Goal: Task Accomplishment & Management: Use online tool/utility

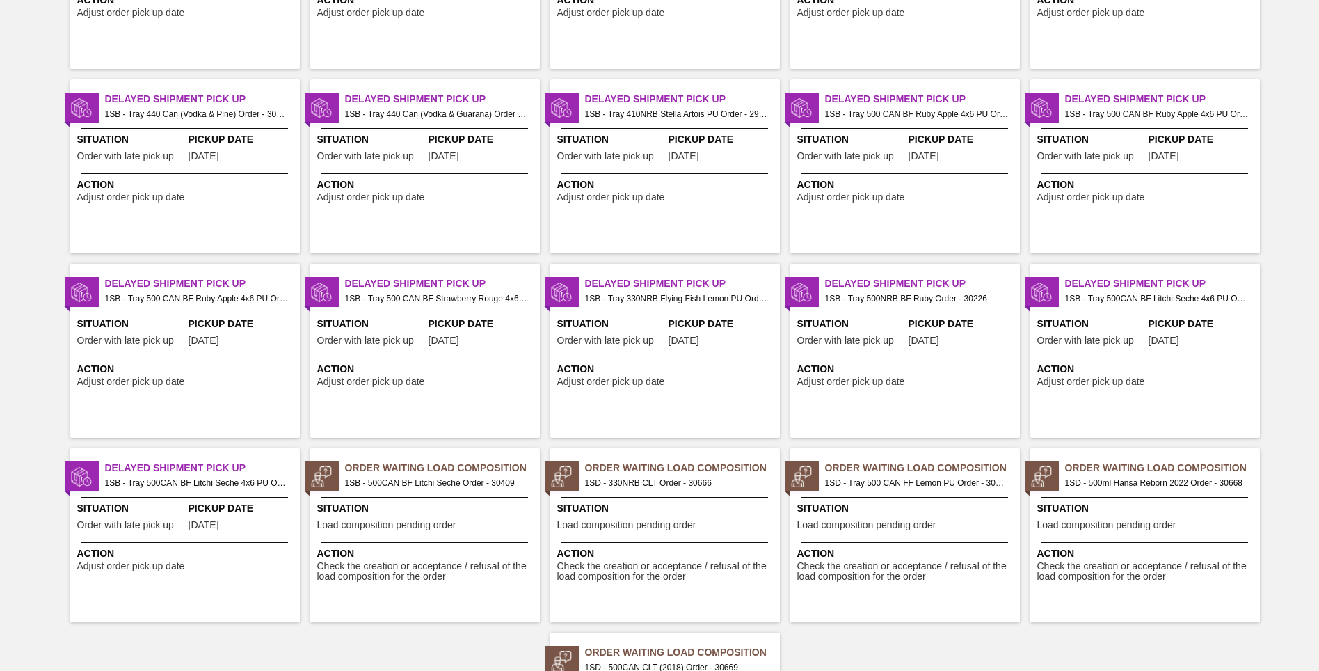
scroll to position [758, 0]
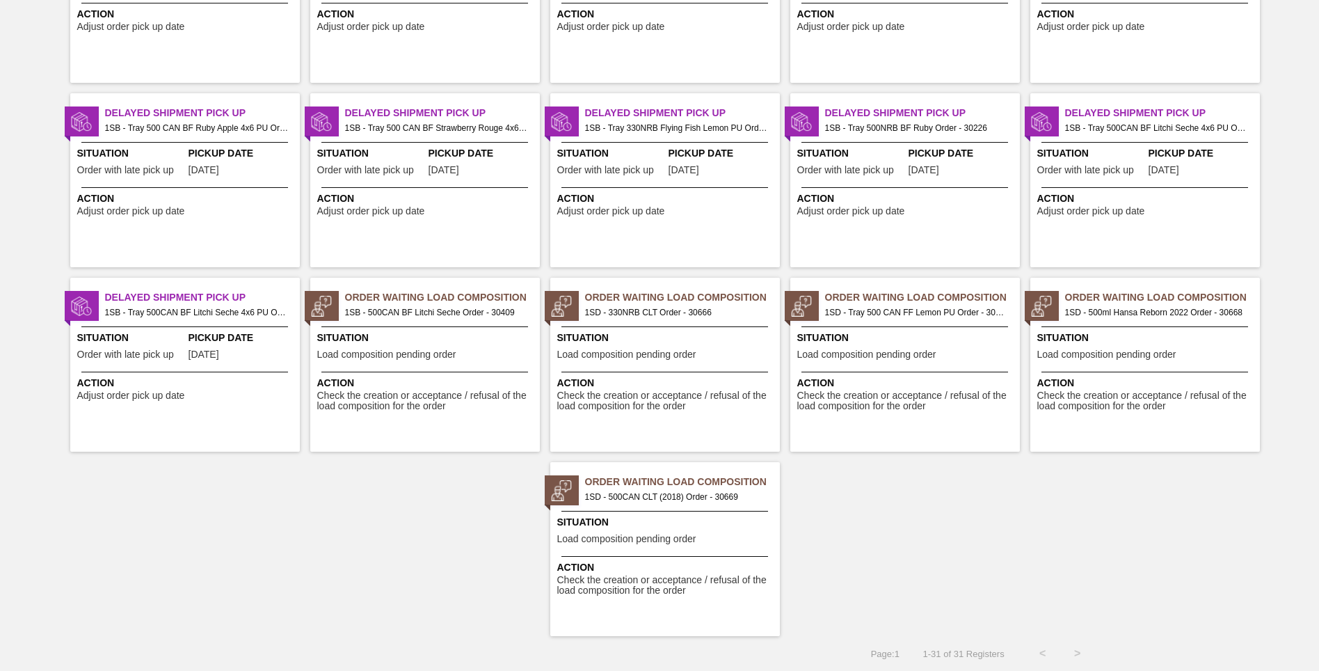
click at [646, 527] on span "Situation" at bounding box center [666, 522] width 219 height 15
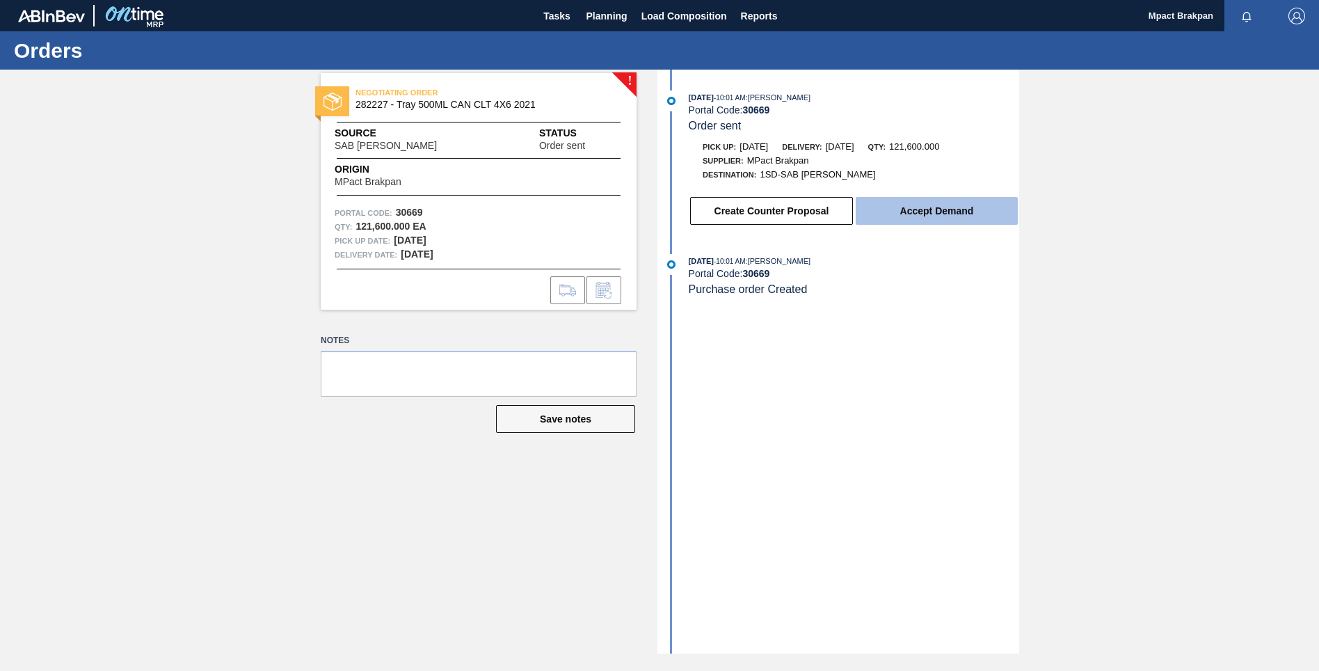
click at [944, 204] on button "Accept Demand" at bounding box center [937, 211] width 162 height 28
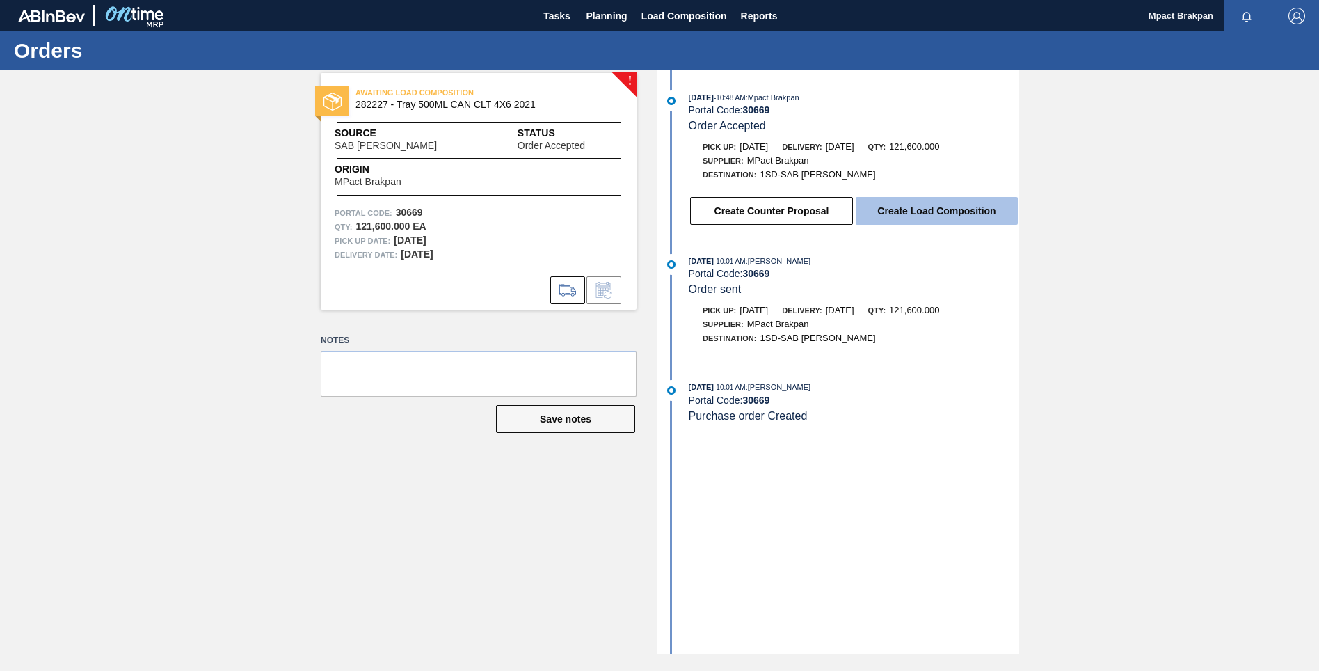
click at [935, 208] on button "Create Load Composition" at bounding box center [937, 211] width 162 height 28
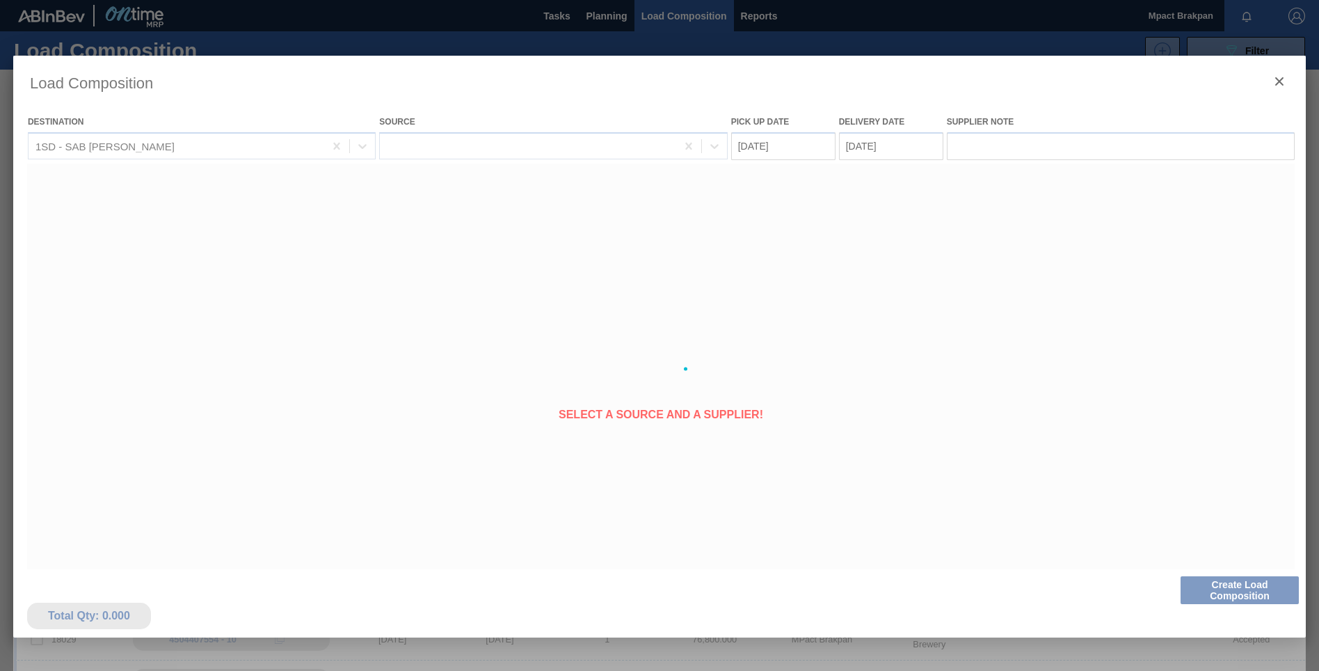
type Date "[DATE]"
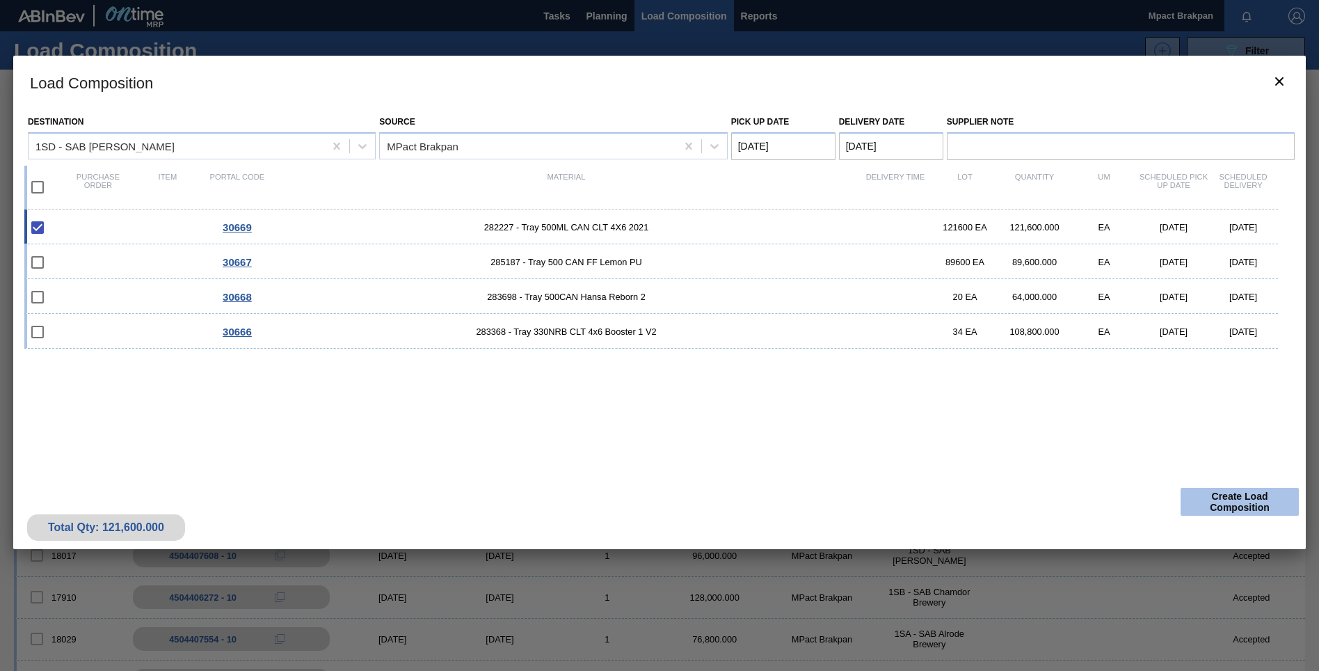
click at [1242, 495] on button "Create Load Composition" at bounding box center [1240, 502] width 118 height 28
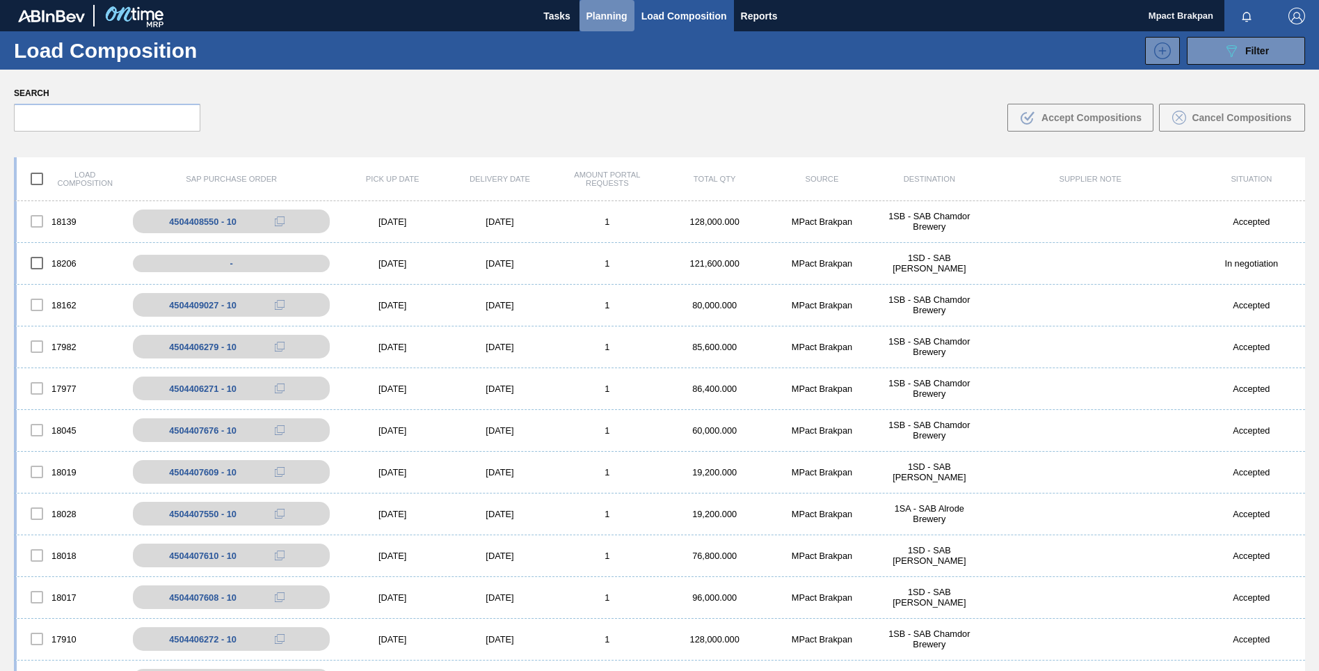
click at [612, 10] on span "Planning" at bounding box center [607, 16] width 41 height 17
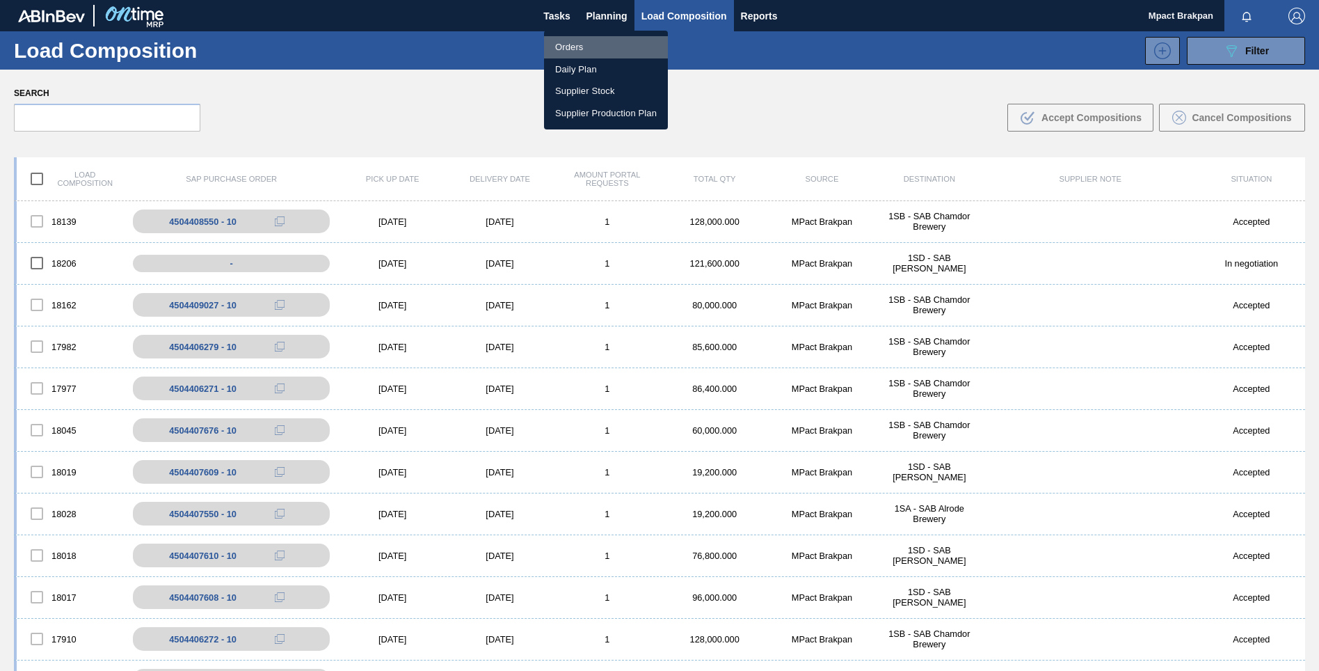
click at [559, 47] on li "Orders" at bounding box center [606, 47] width 124 height 22
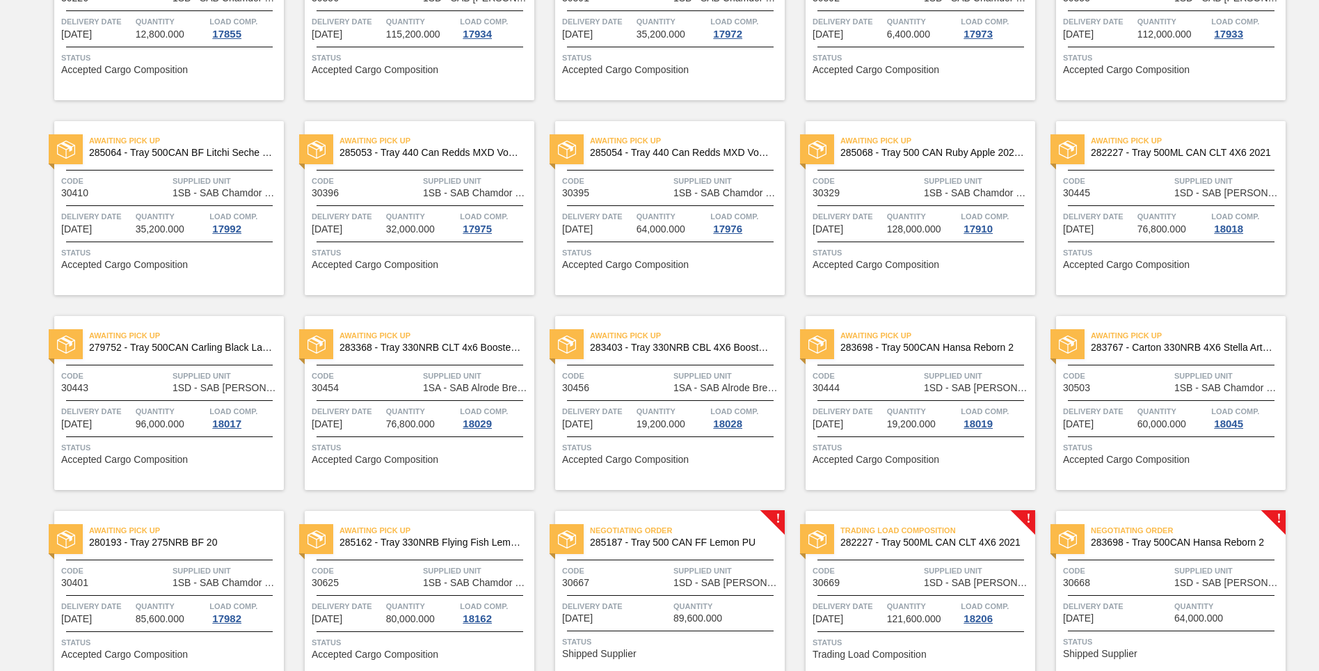
scroll to position [848, 0]
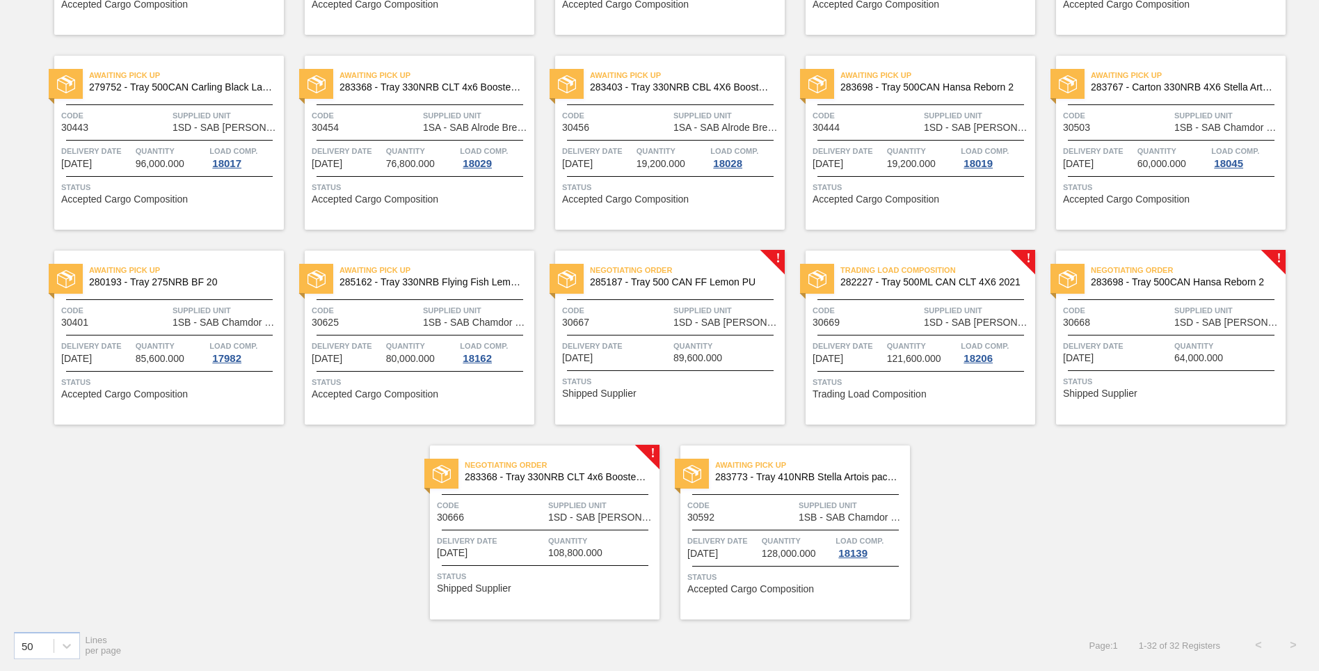
click at [660, 339] on span "Delivery Date" at bounding box center [616, 346] width 108 height 14
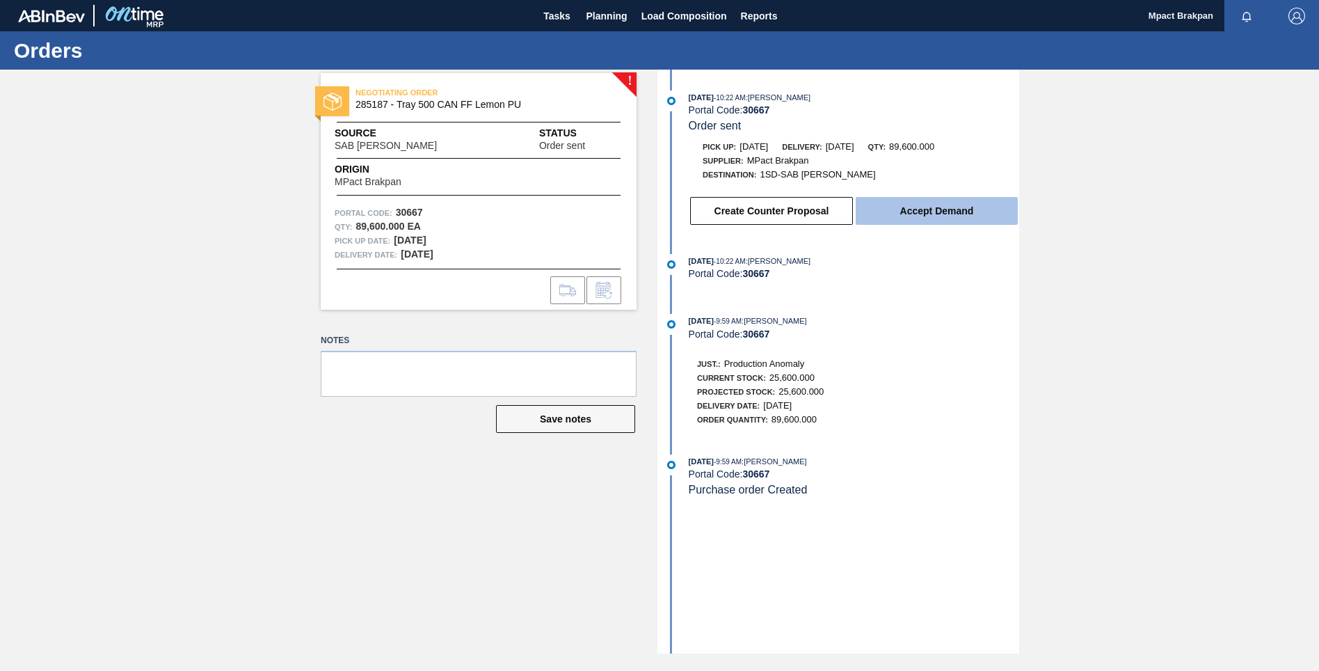
click at [937, 207] on button "Accept Demand" at bounding box center [937, 211] width 162 height 28
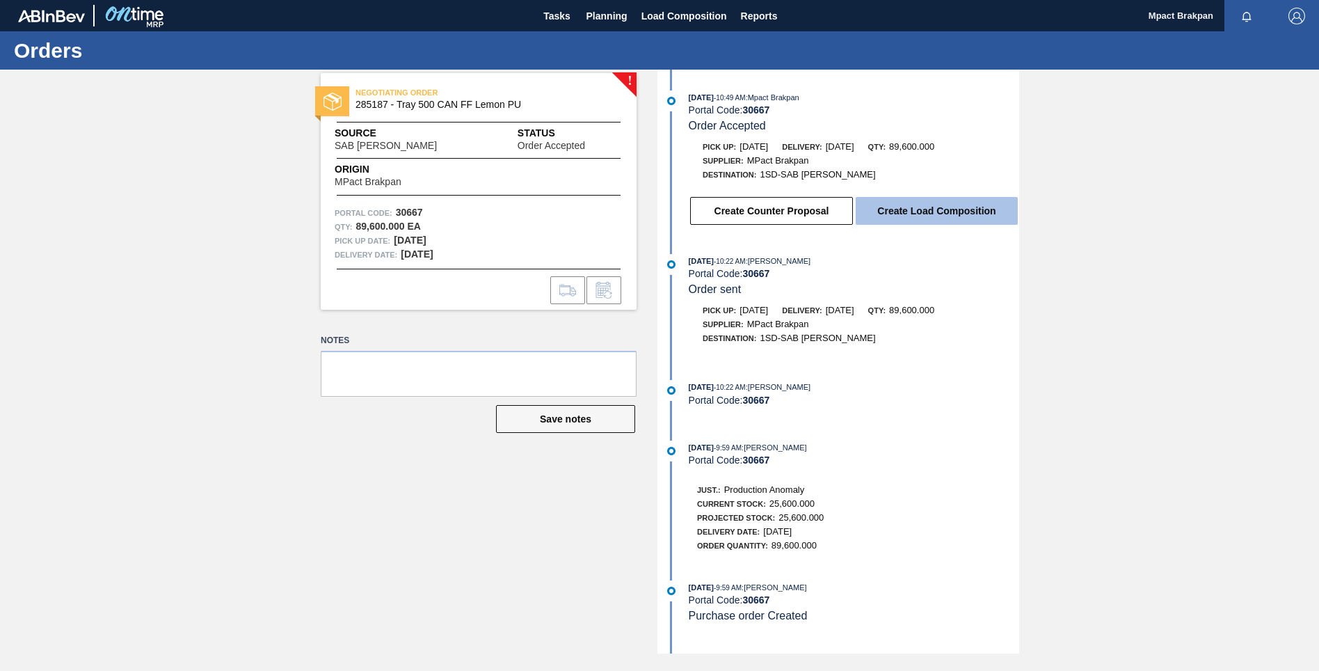
click at [935, 200] on button "Create Load Composition" at bounding box center [937, 211] width 162 height 28
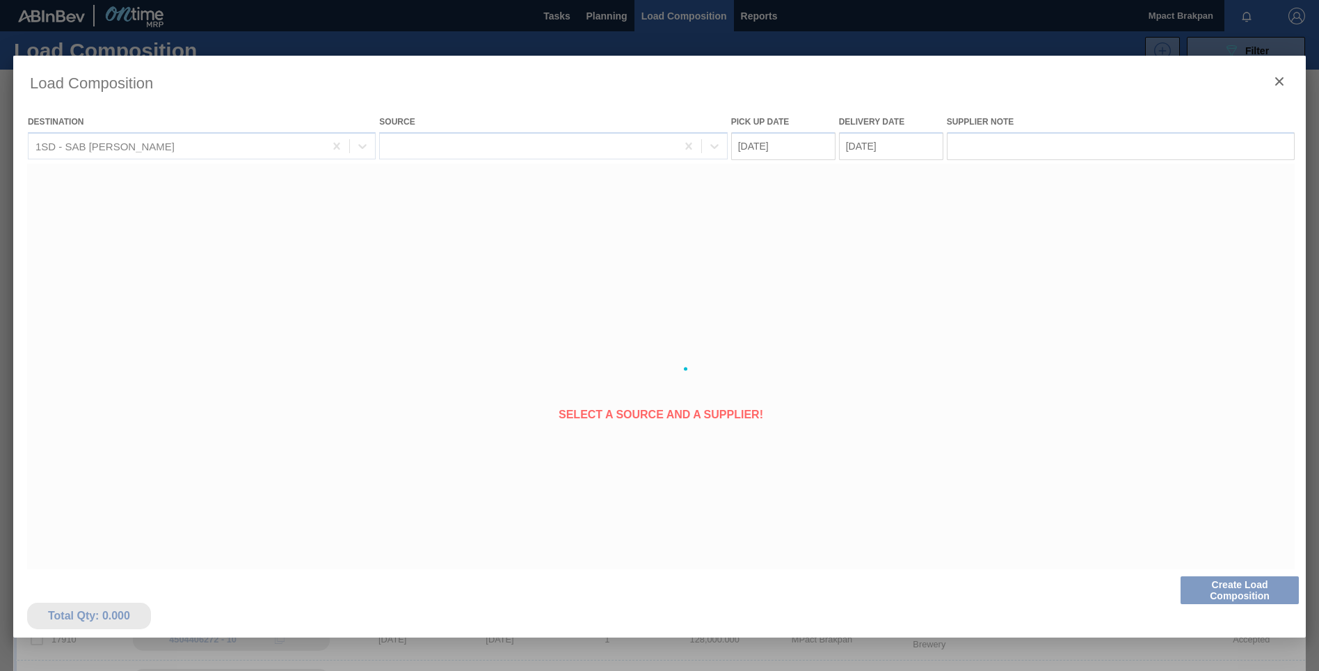
type Date "[DATE]"
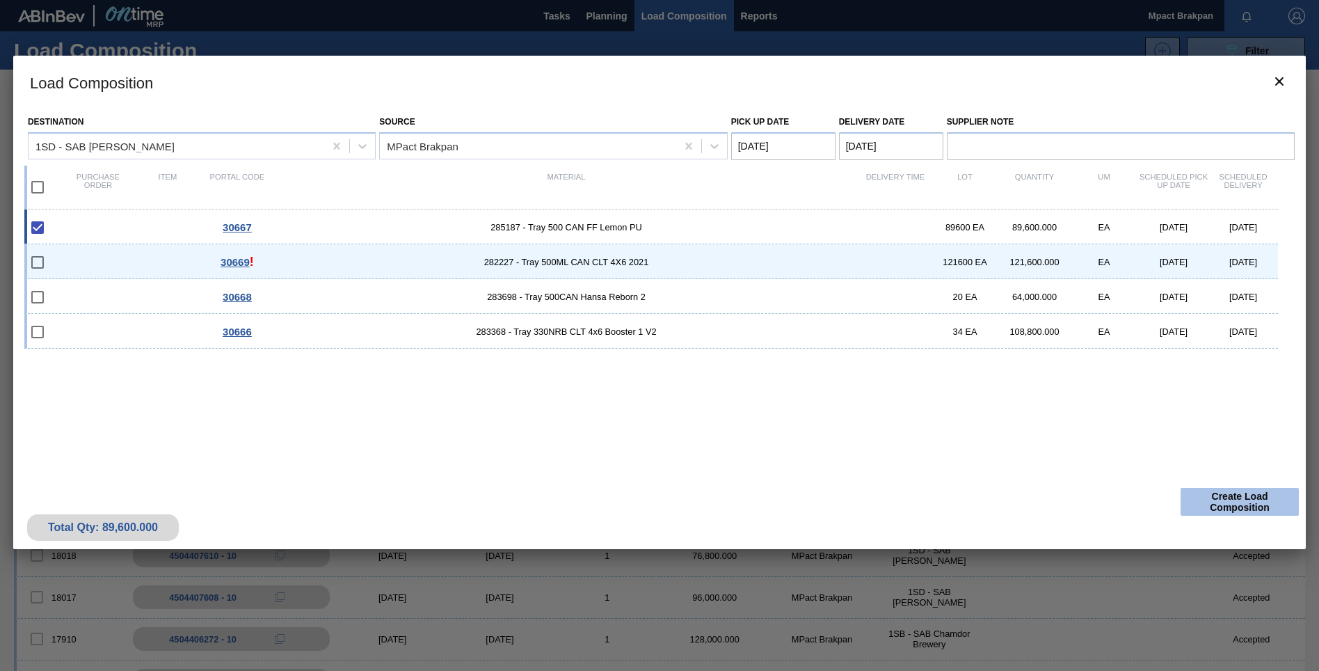
click at [1235, 504] on button "Create Load Composition" at bounding box center [1240, 502] width 118 height 28
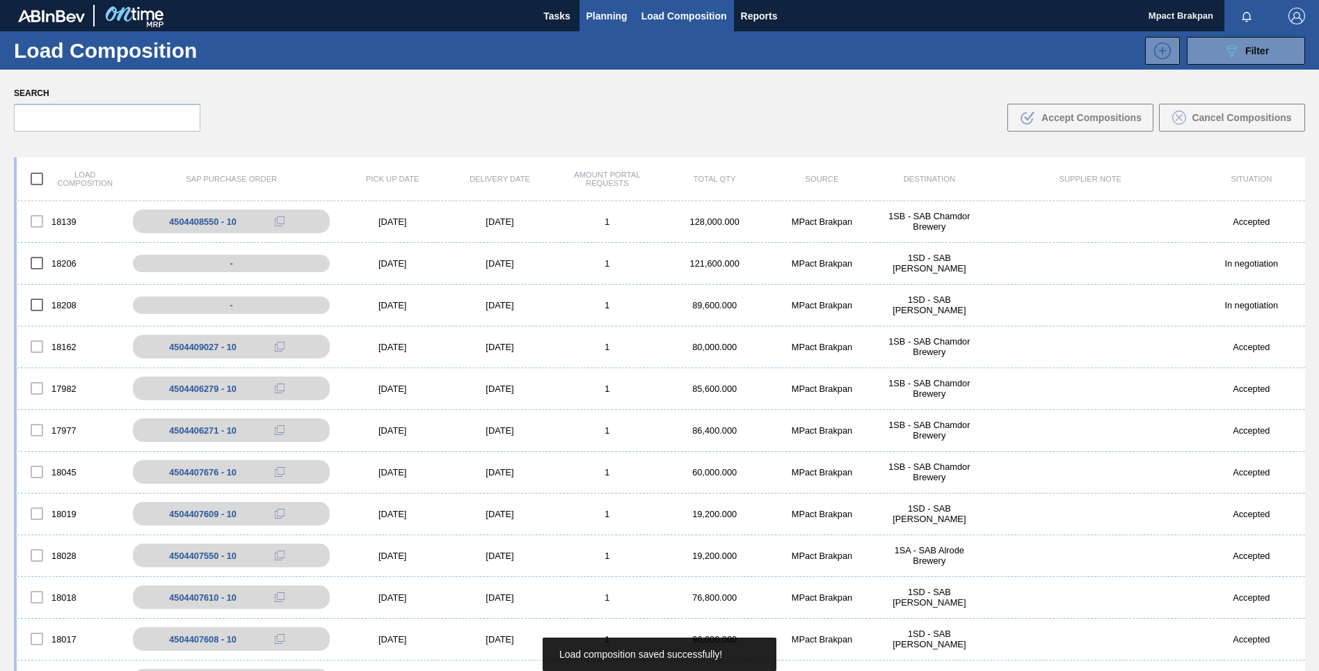
click at [594, 18] on span "Planning" at bounding box center [607, 16] width 41 height 17
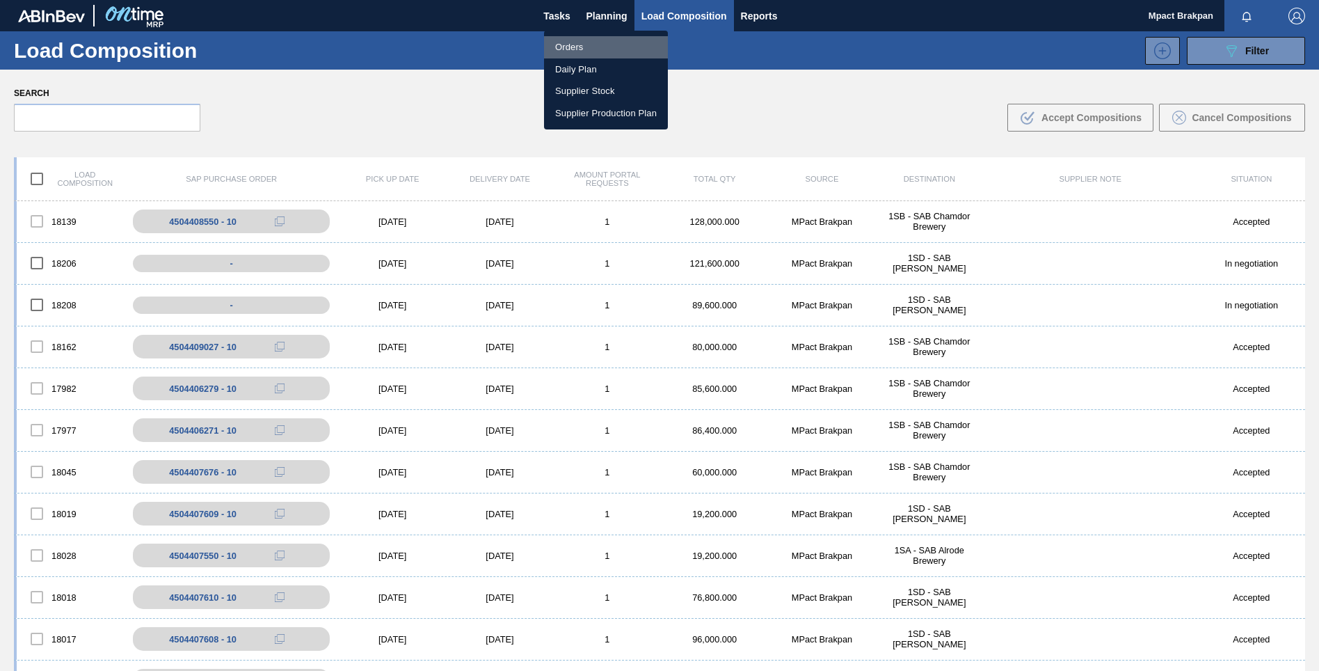
click at [577, 41] on li "Orders" at bounding box center [606, 47] width 124 height 22
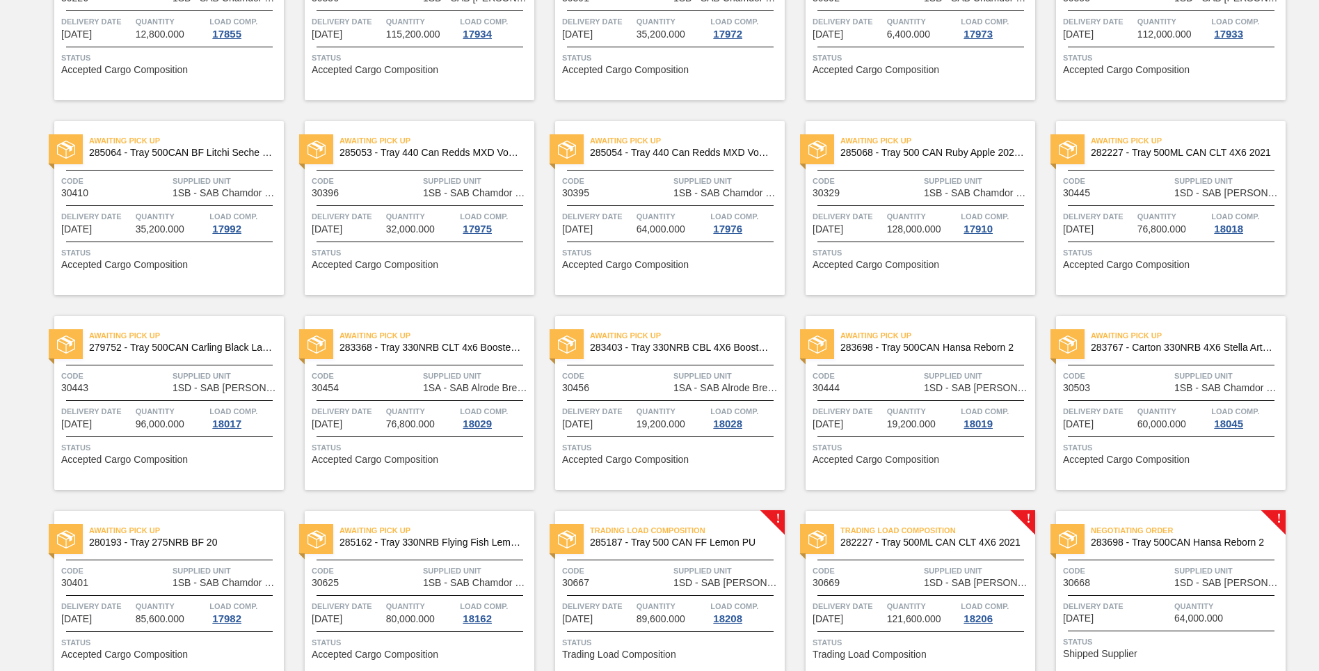
scroll to position [848, 0]
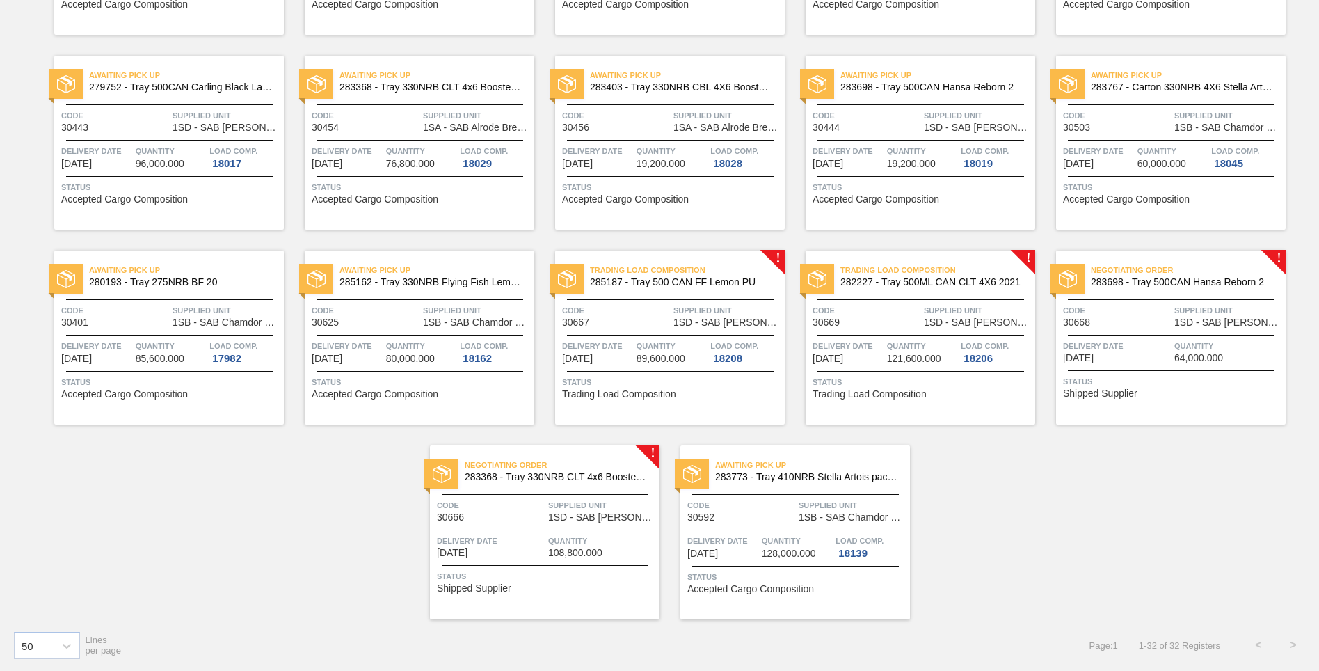
click at [1183, 335] on div "Negotiating Order 283698 - Tray 500CAN Hansa Reborn 2 Code 30668 Supplied Unit …" at bounding box center [1171, 338] width 230 height 174
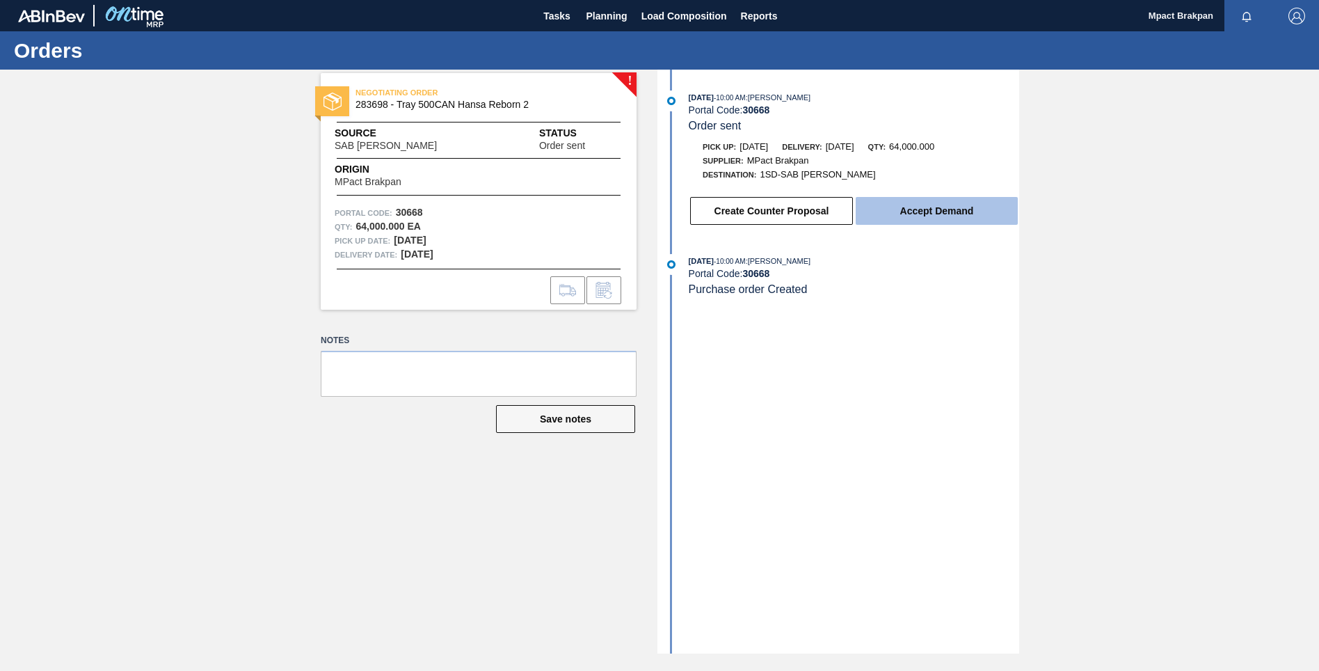
click at [925, 211] on button "Accept Demand" at bounding box center [937, 211] width 162 height 28
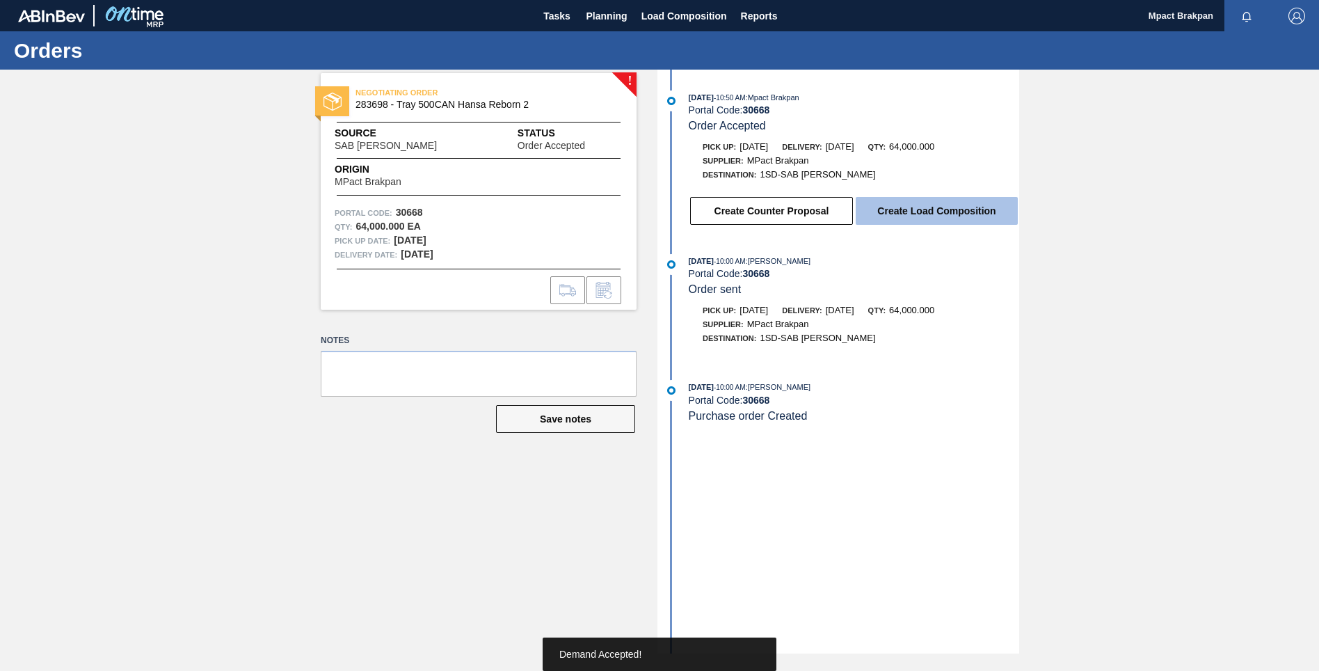
click at [927, 207] on button "Create Load Composition" at bounding box center [937, 211] width 162 height 28
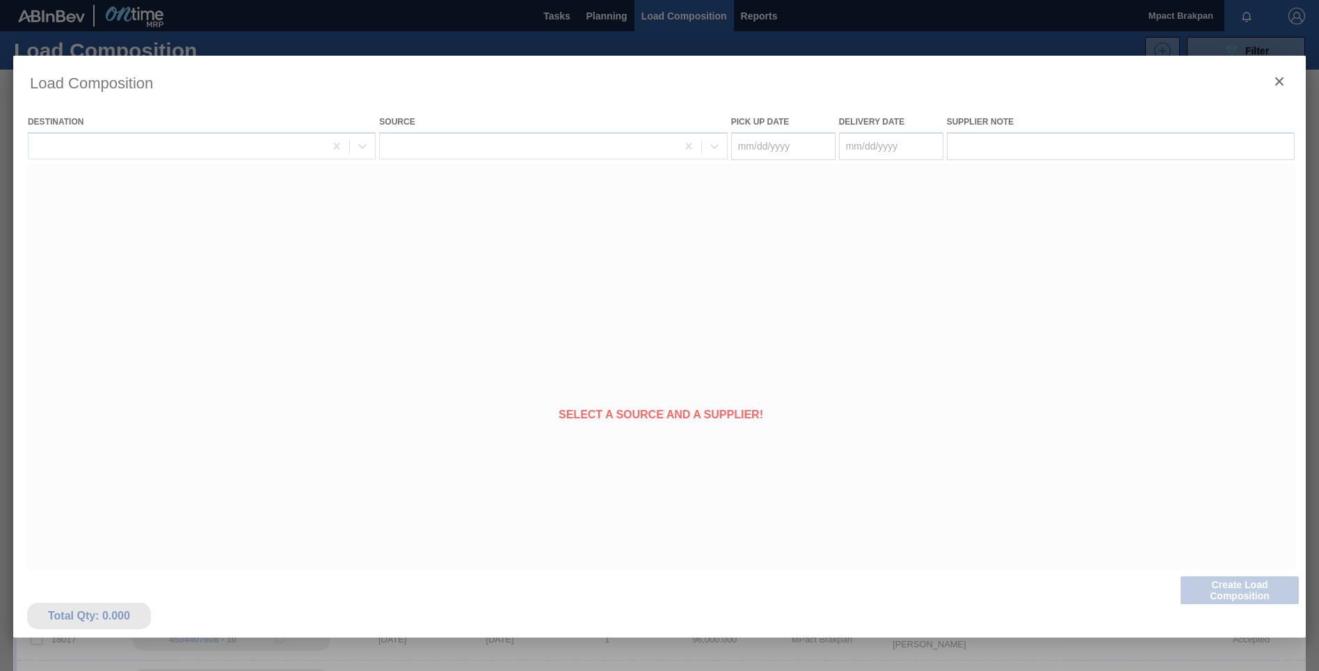
type Date "[DATE]"
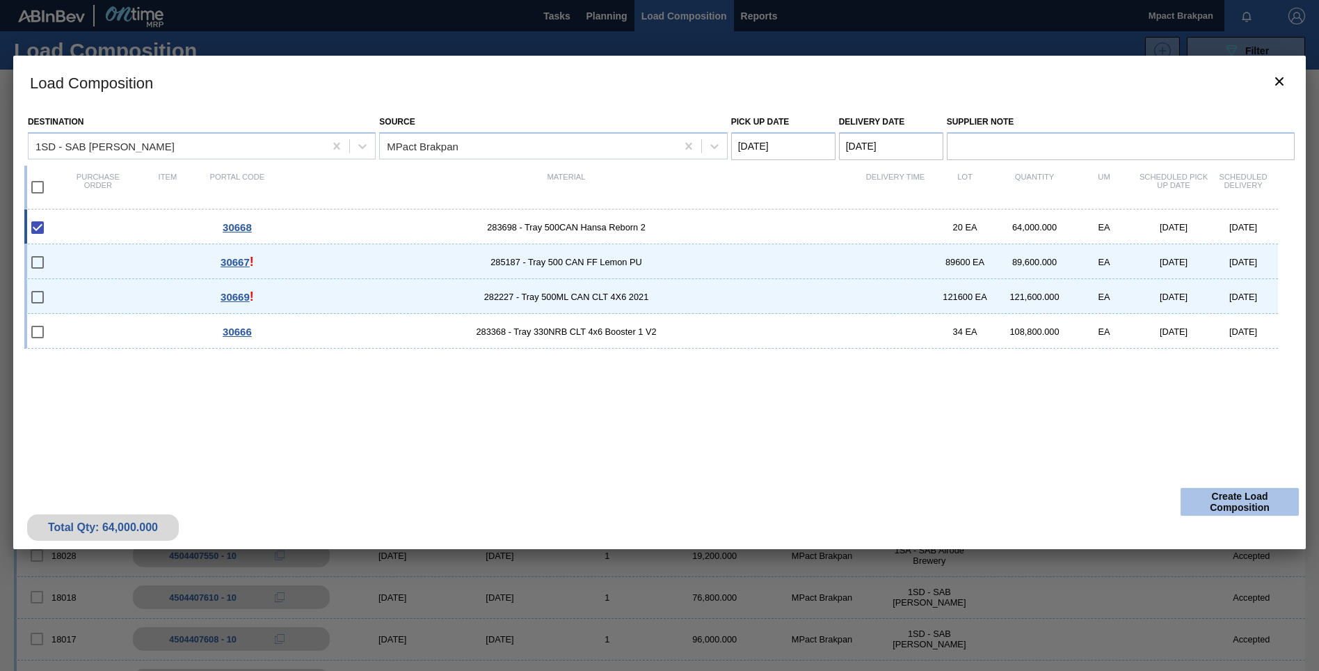
click at [1259, 502] on button "Create Load Composition" at bounding box center [1240, 502] width 118 height 28
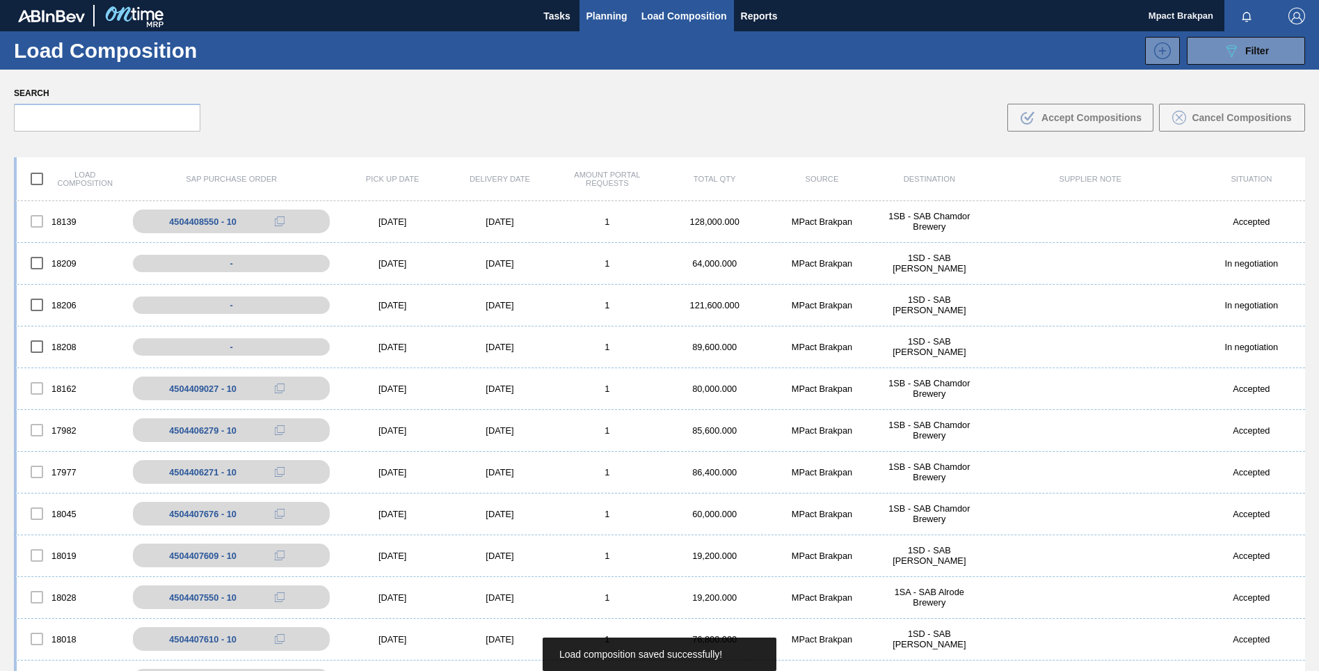
click at [597, 17] on span "Planning" at bounding box center [607, 16] width 41 height 17
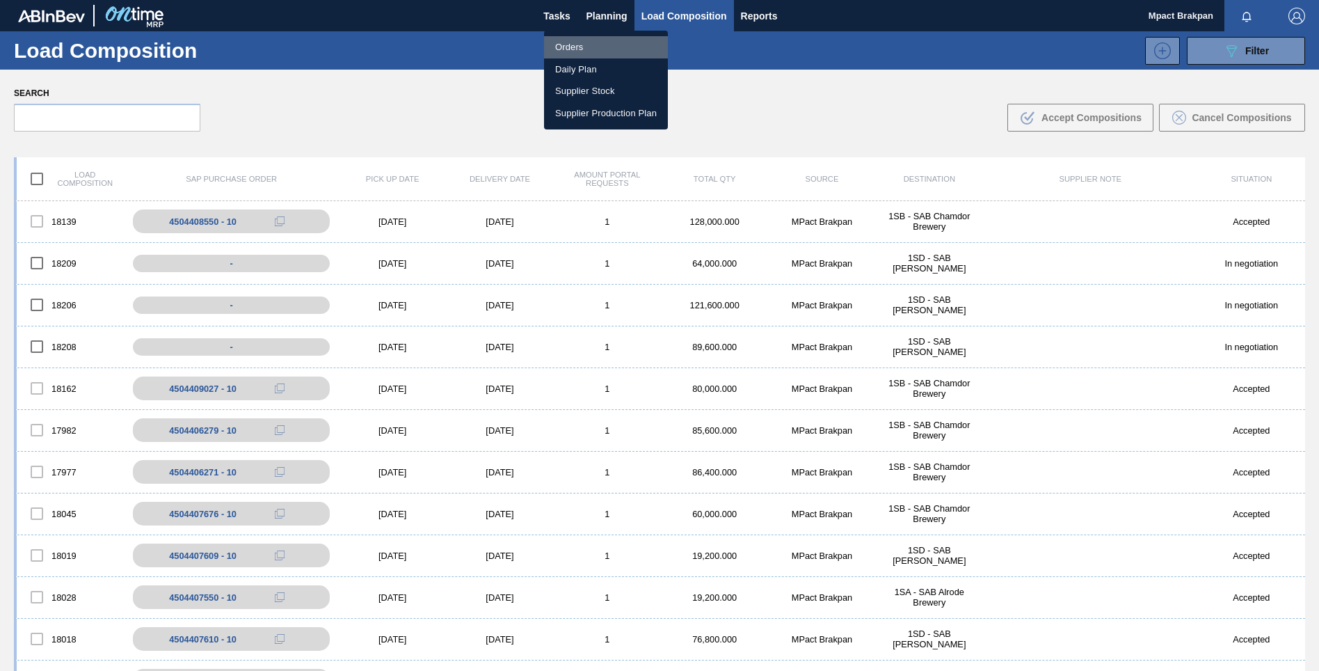
click at [582, 47] on li "Orders" at bounding box center [606, 47] width 124 height 22
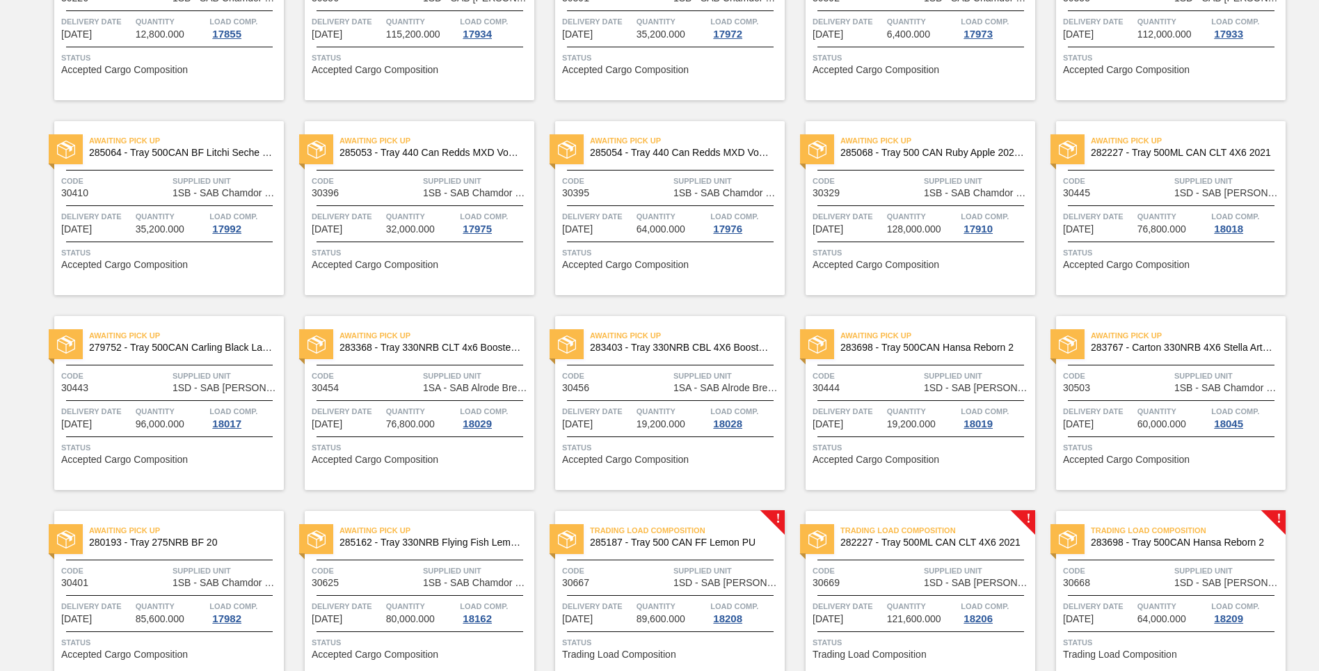
scroll to position [848, 0]
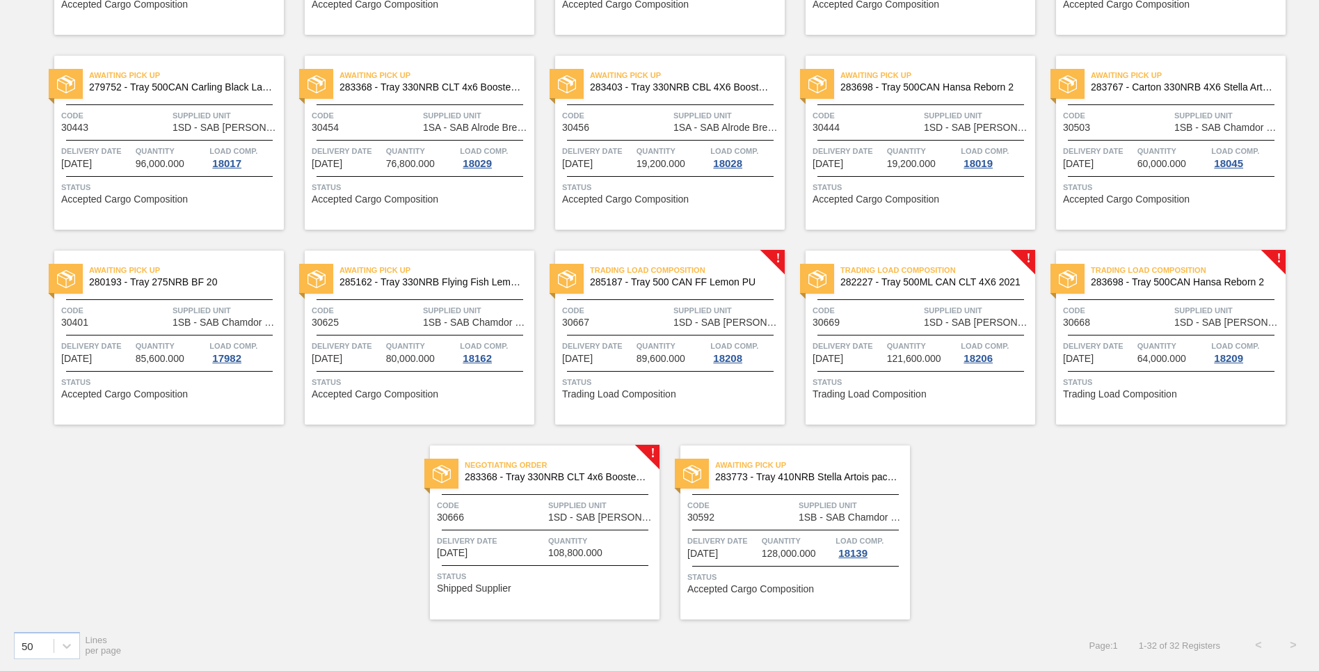
click at [582, 530] on div at bounding box center [545, 530] width 207 height 1
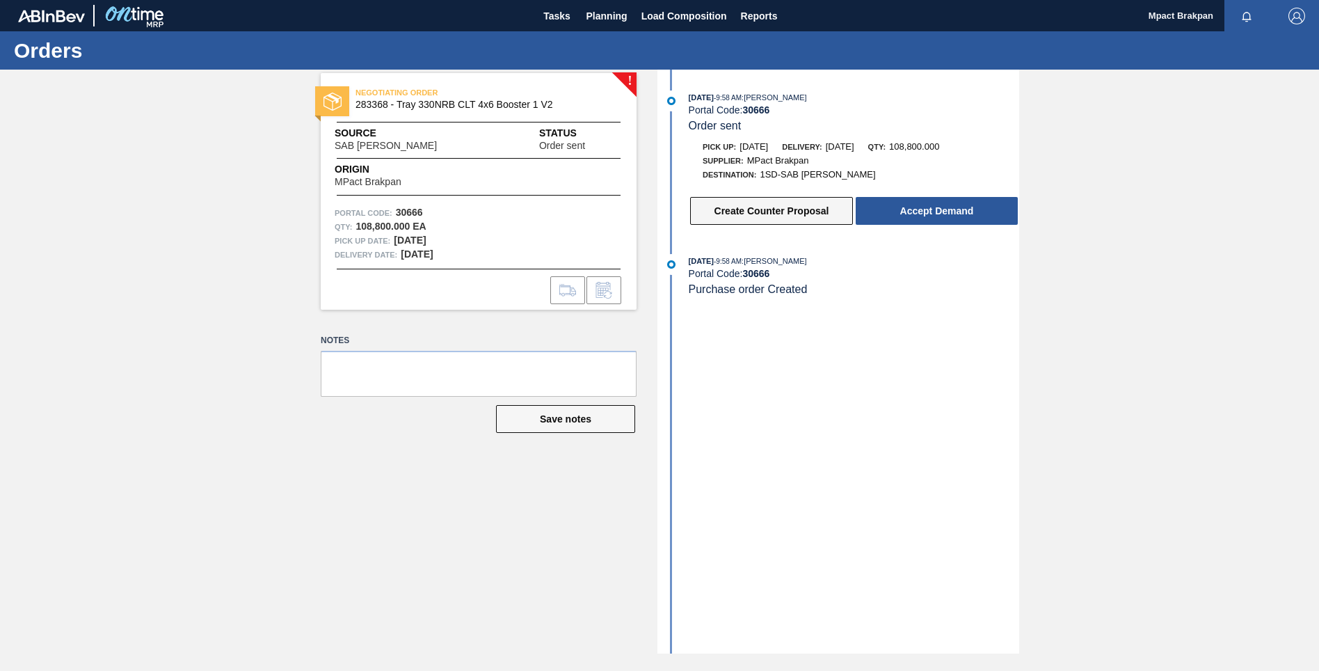
click at [842, 207] on button "Create Counter Proposal" at bounding box center [771, 211] width 163 height 28
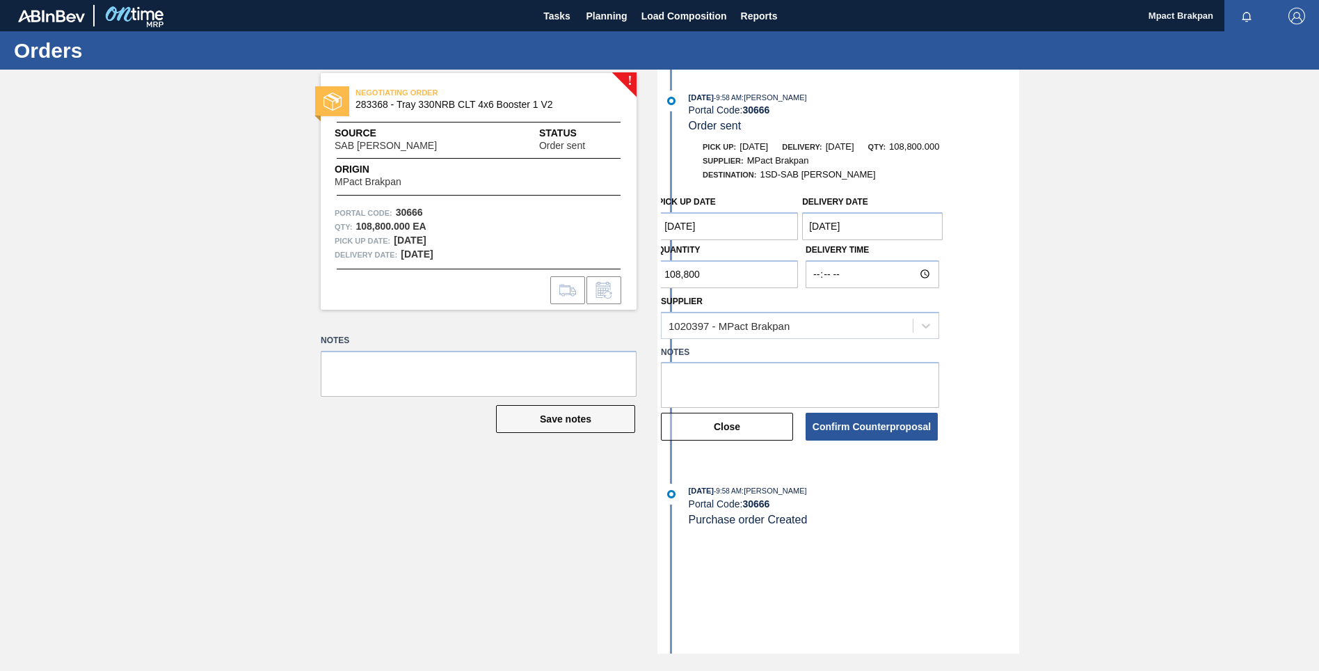
click at [406, 434] on div "Notes Save notes" at bounding box center [479, 395] width 316 height 129
click at [605, 13] on span "Planning" at bounding box center [607, 16] width 41 height 17
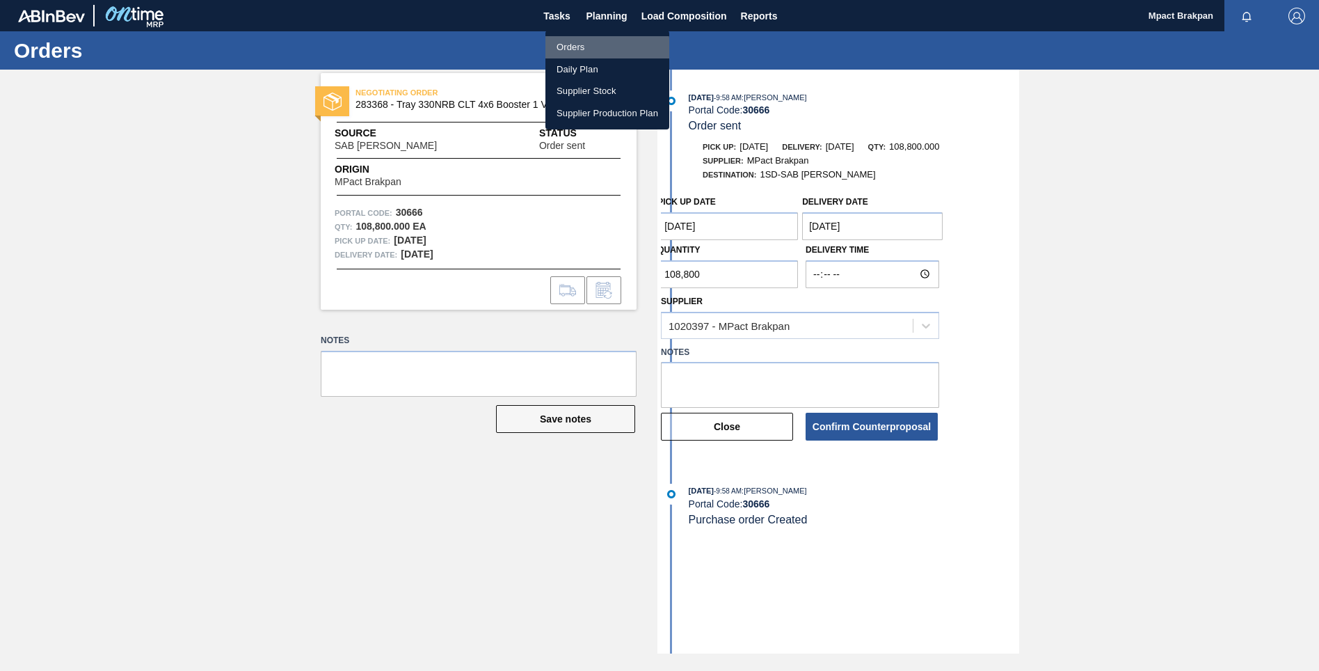
click at [575, 49] on li "Orders" at bounding box center [608, 47] width 124 height 22
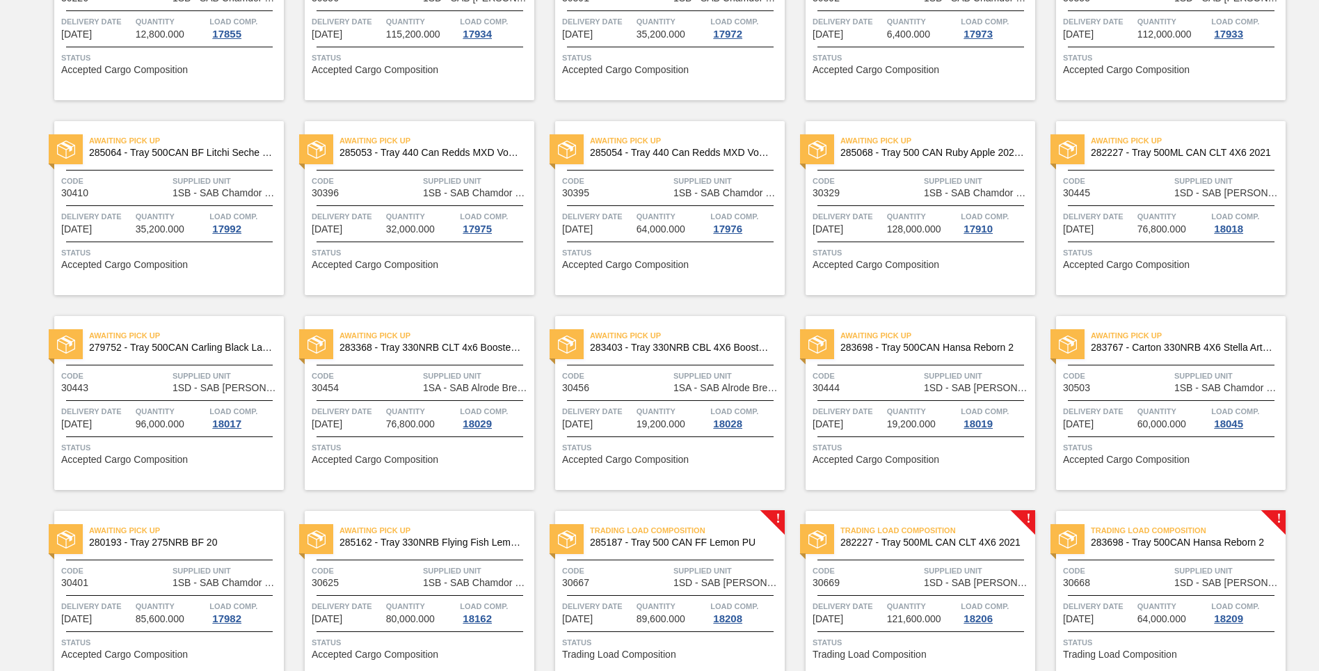
scroll to position [848, 0]
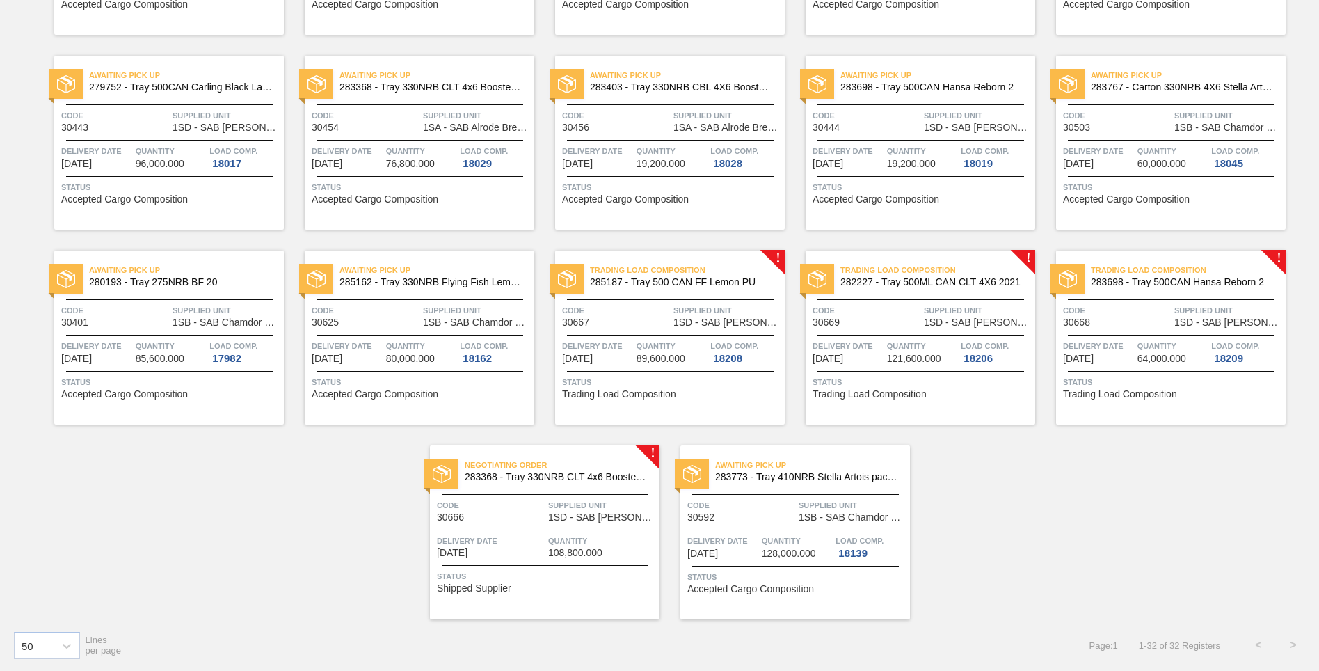
click at [523, 530] on div "Negotiating Order 283368 - Tray 330NRB CLT 4x6 Booster 1 V2 Code 30666 Supplied…" at bounding box center [545, 532] width 230 height 174
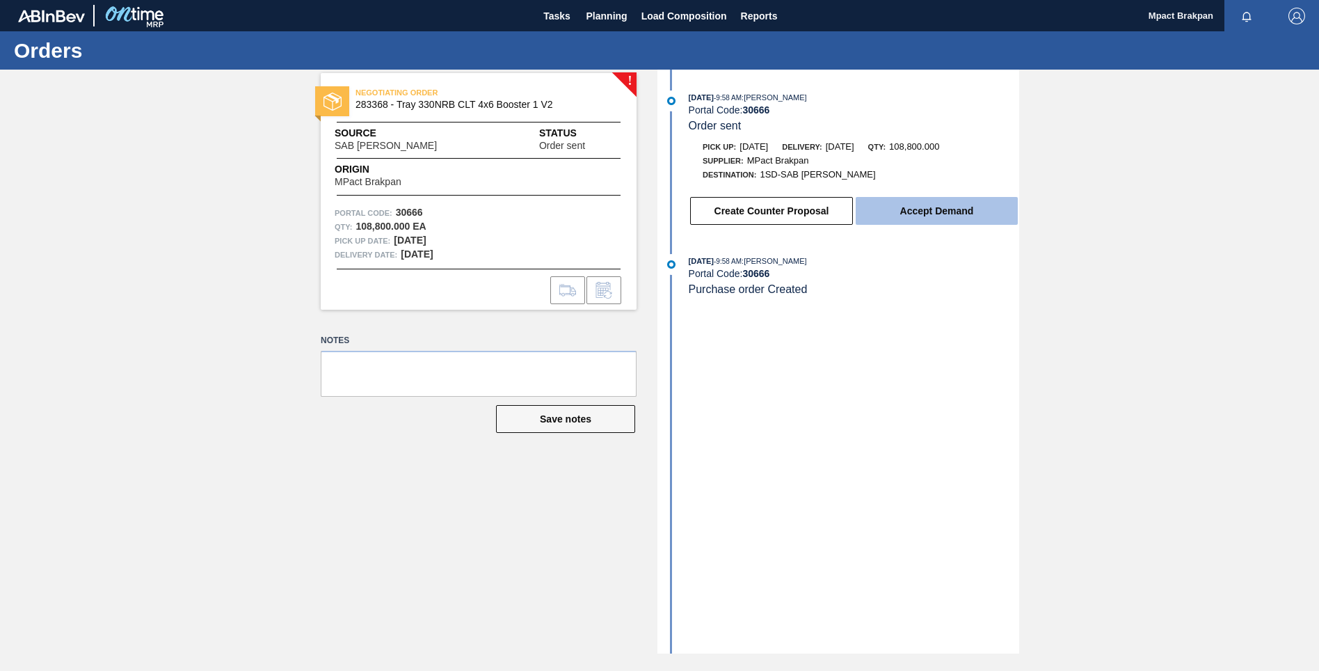
click at [939, 214] on button "Accept Demand" at bounding box center [937, 211] width 162 height 28
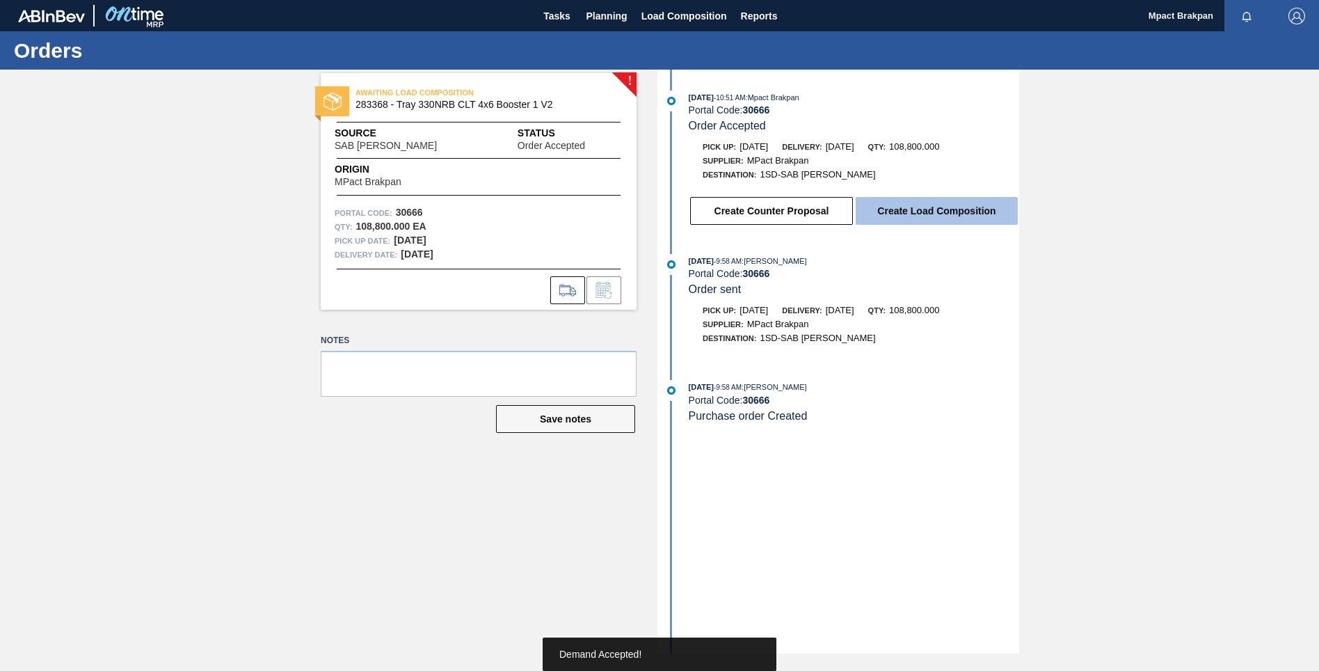
click at [939, 210] on button "Create Load Composition" at bounding box center [937, 211] width 162 height 28
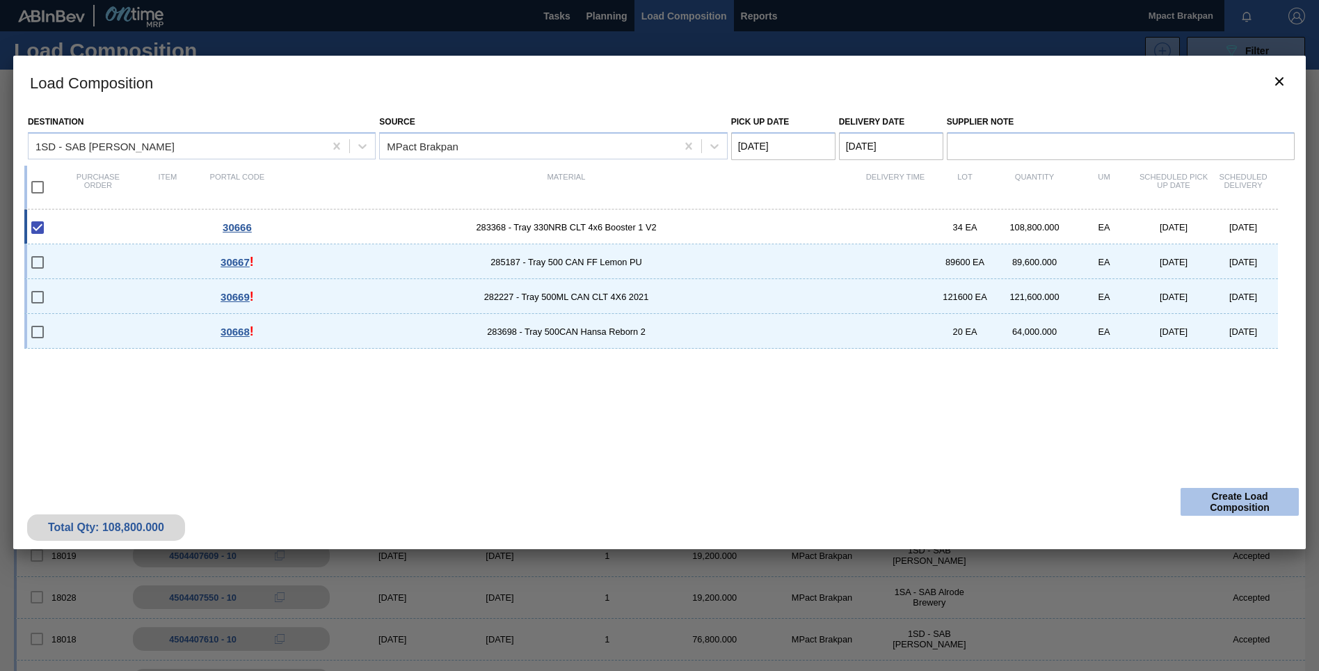
click at [1227, 504] on button "Create Load Composition" at bounding box center [1240, 502] width 118 height 28
